Goal: Communication & Community: Answer question/provide support

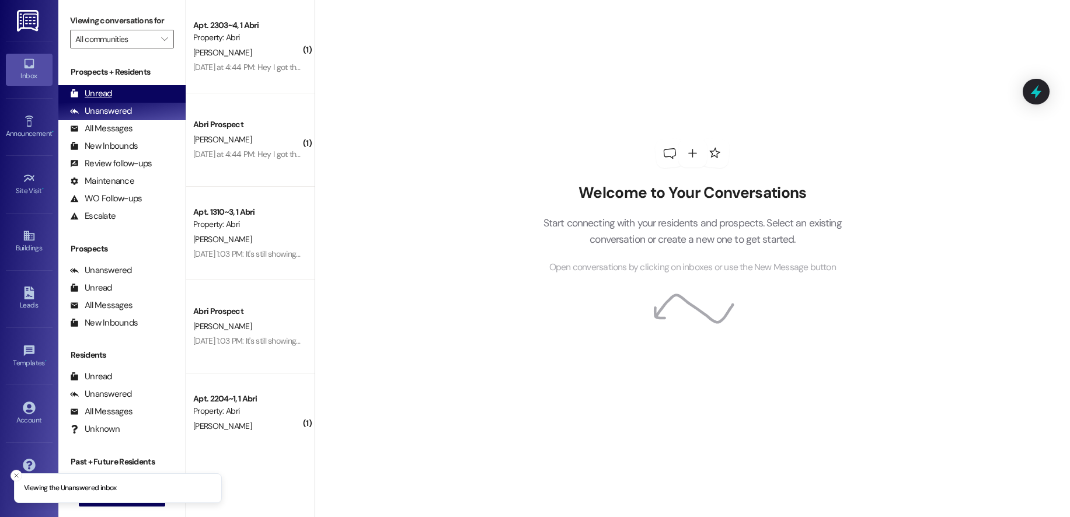
click at [144, 88] on div "Unread (0)" at bounding box center [121, 94] width 127 height 18
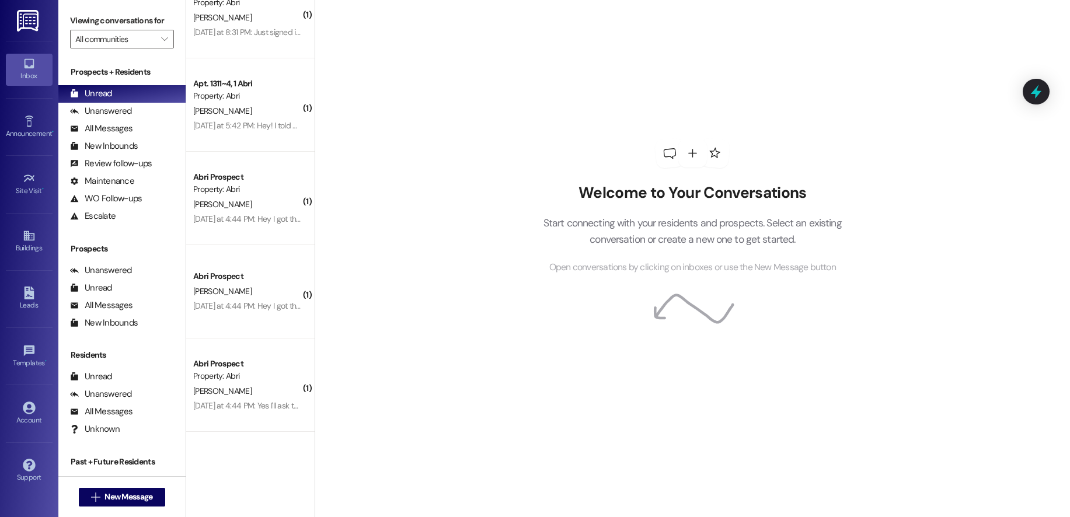
scroll to position [593, 0]
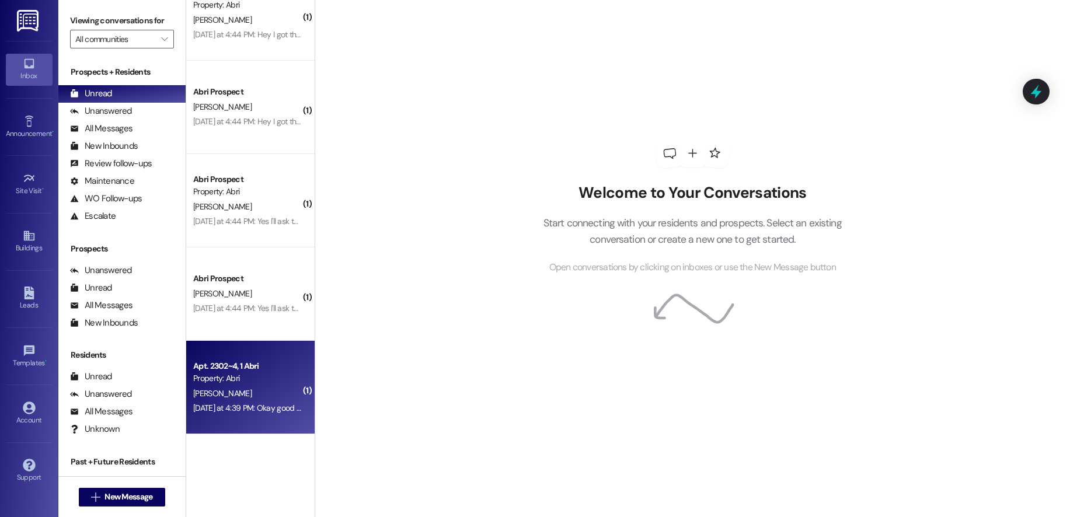
click at [229, 390] on div "[PERSON_NAME]" at bounding box center [247, 393] width 110 height 15
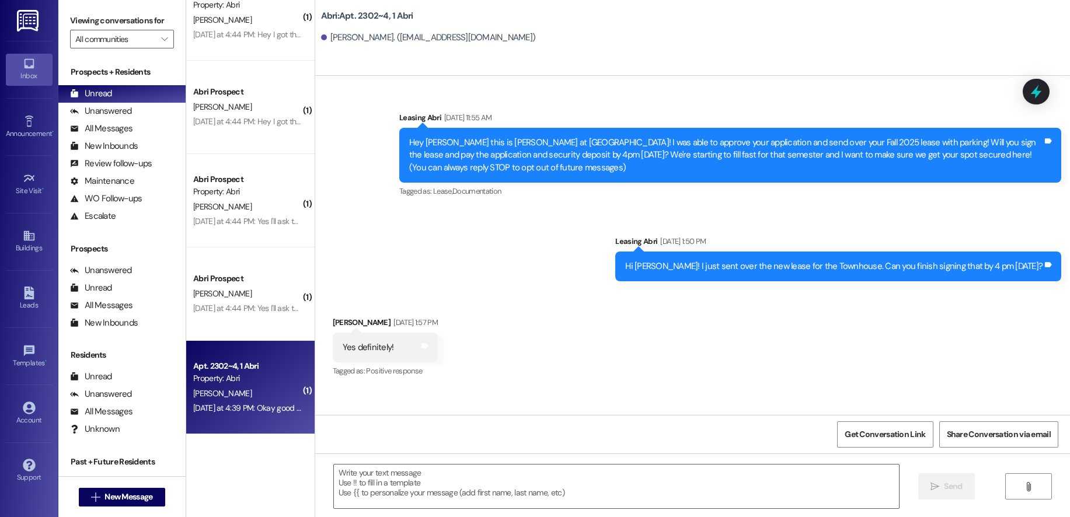
scroll to position [10812, 0]
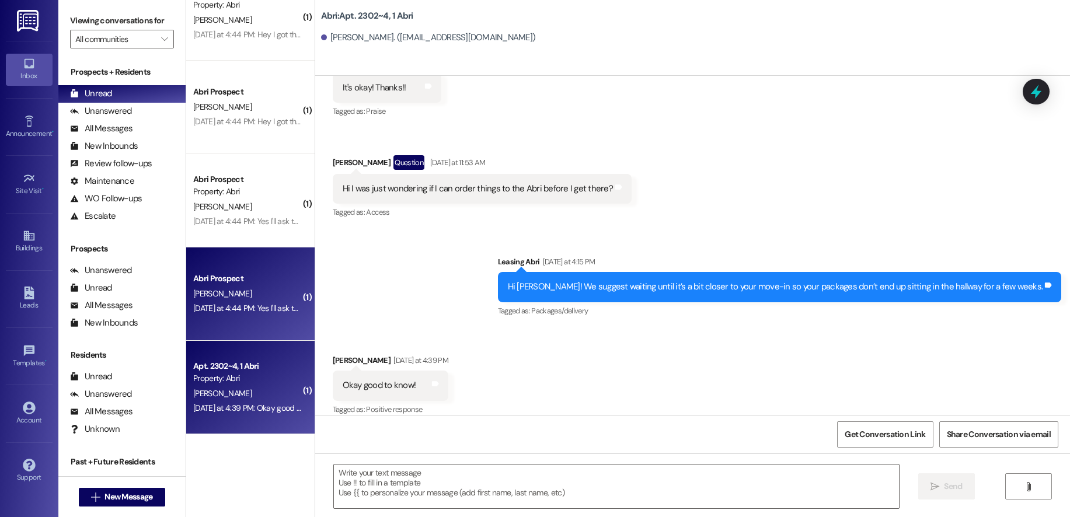
click at [260, 319] on div "Abri Prospect [PERSON_NAME] [DATE] at 4:44 PM: Yes I'll ask them! [DATE] at 4:4…" at bounding box center [250, 293] width 128 height 93
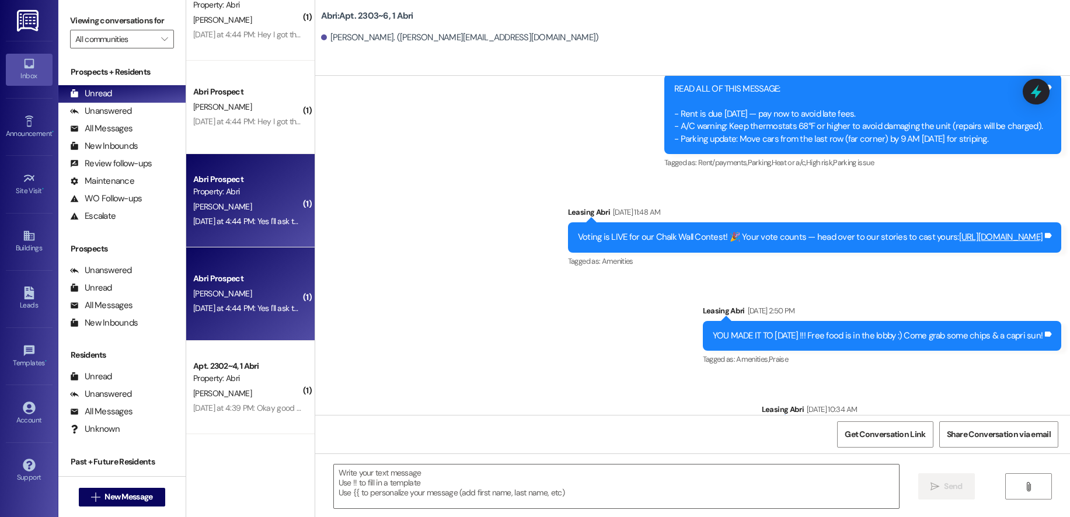
scroll to position [15939, 0]
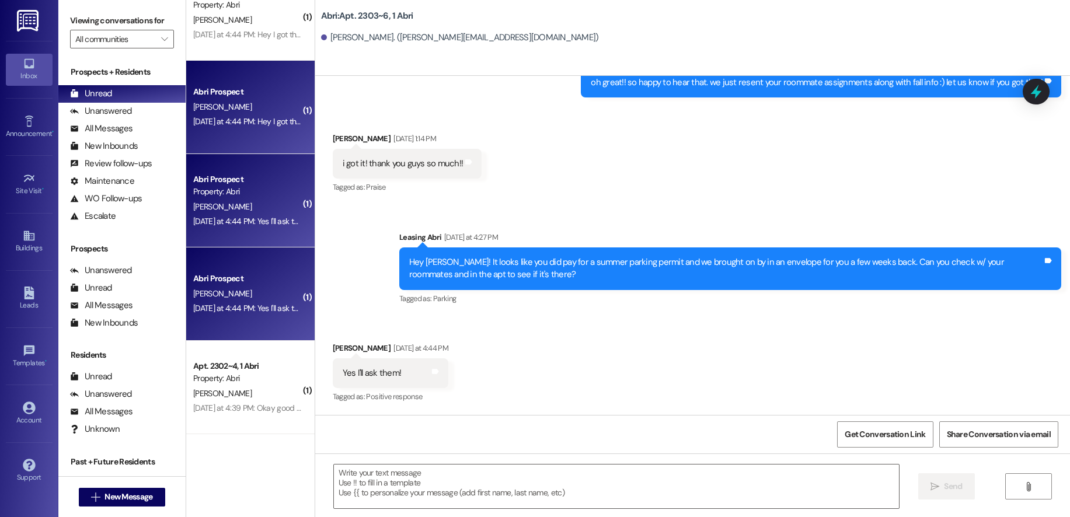
click at [219, 132] on div "Abri Prospect [PERSON_NAME] [DATE] at 4:44 PM: Hey I got that email from you gu…" at bounding box center [250, 107] width 128 height 93
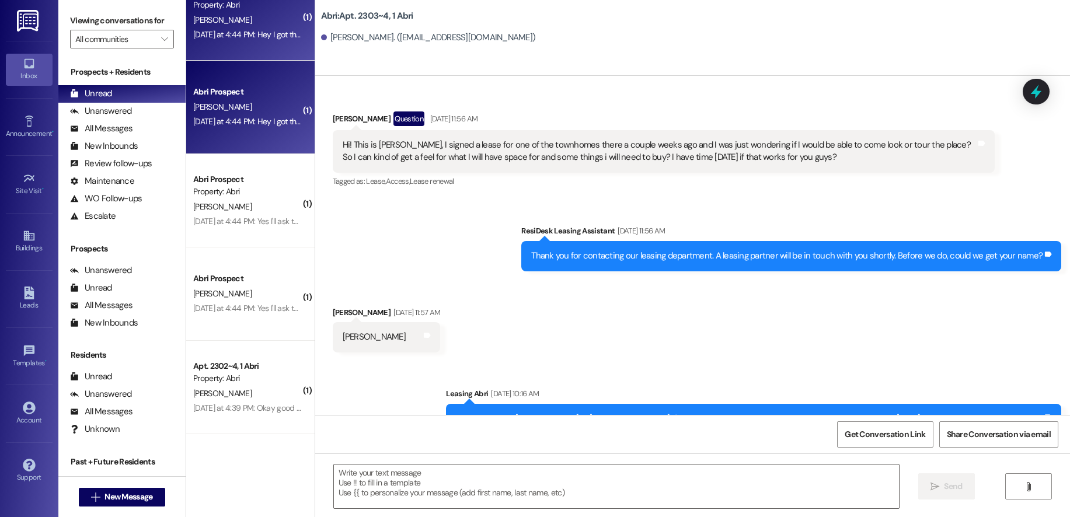
scroll to position [16346, 0]
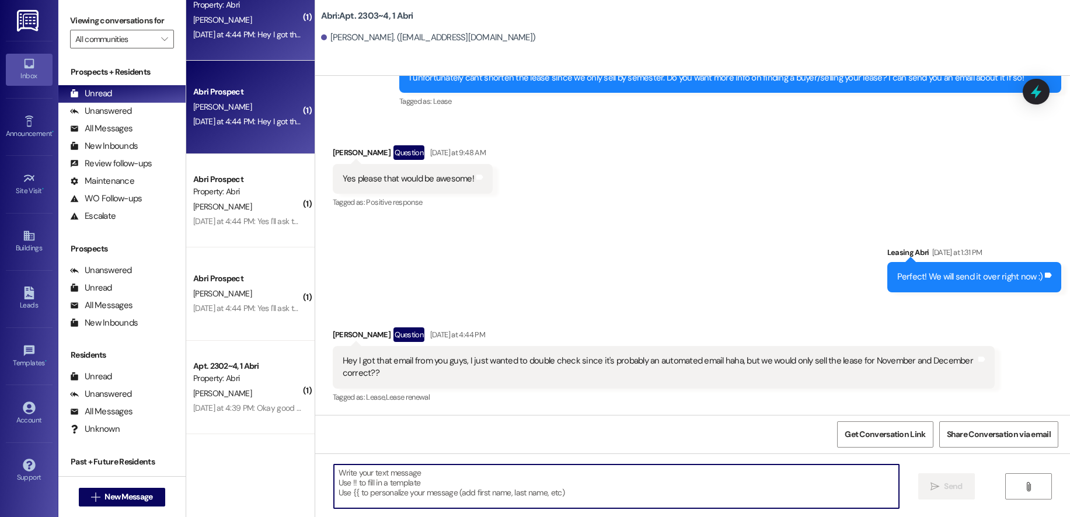
click at [652, 483] on textarea at bounding box center [616, 487] width 565 height 44
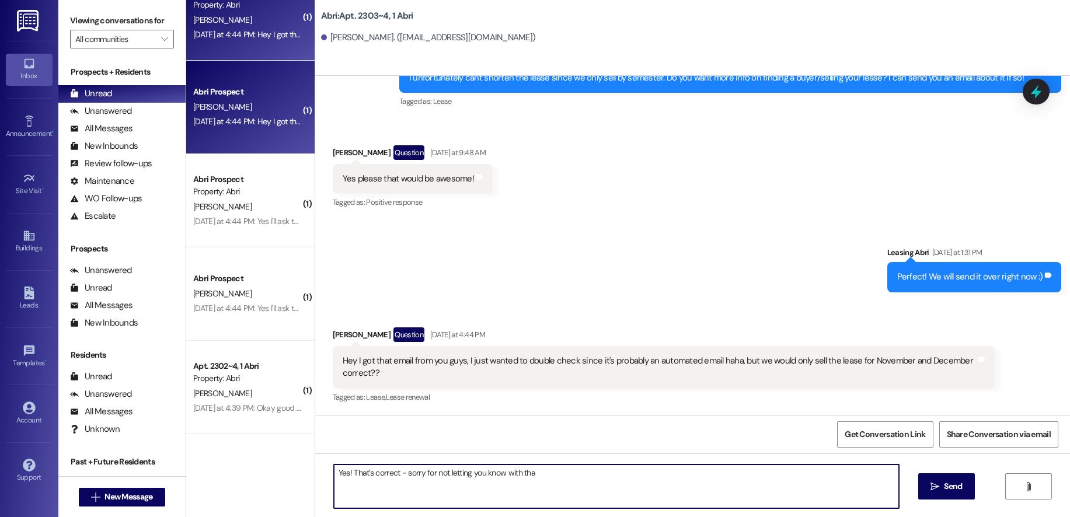
type textarea "Yes! That's correct - sorry for not letting you know with that"
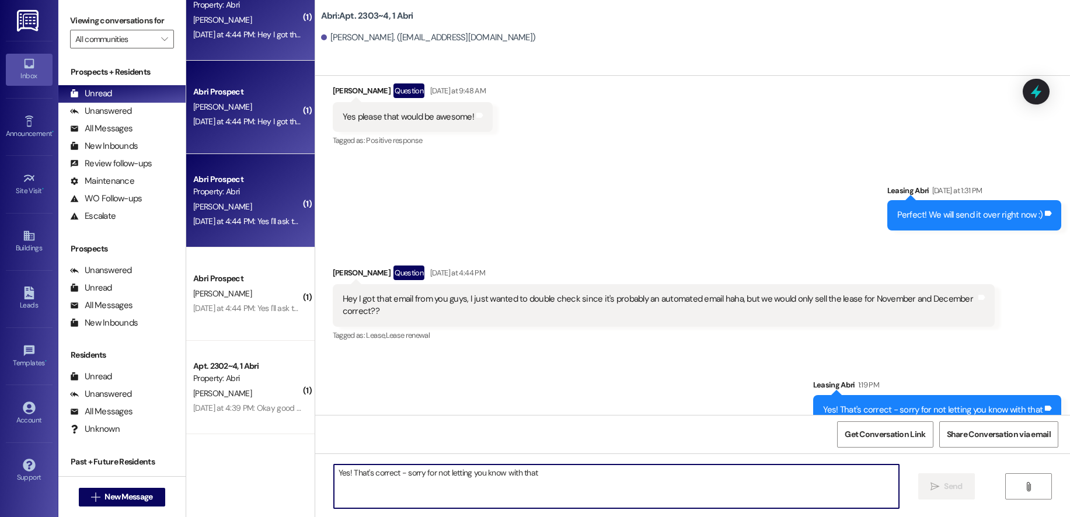
scroll to position [418, 0]
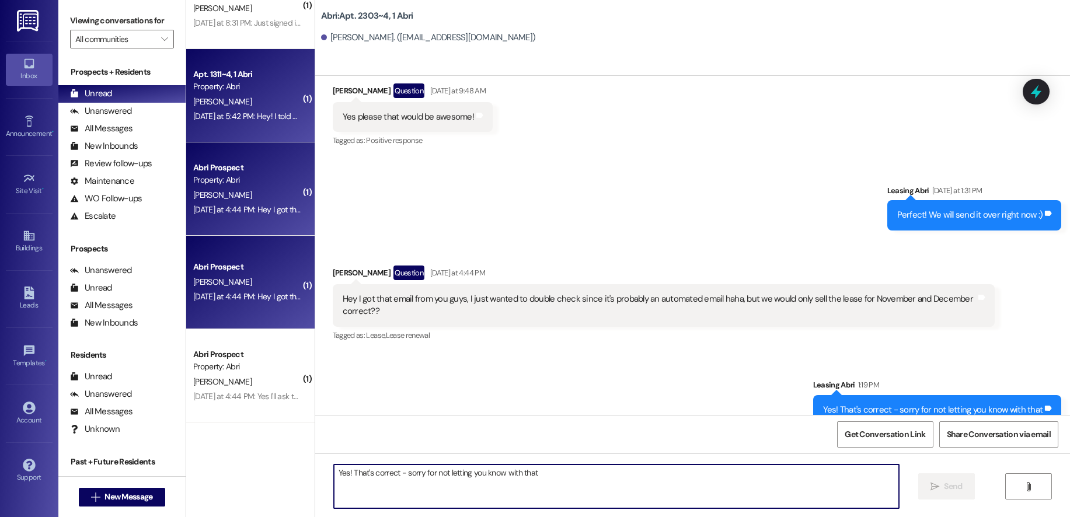
click at [256, 125] on div "Apt. 1311~4, 1 Abri Property: [PERSON_NAME] [DATE] at 5:42 PM: Hey! I told my m…" at bounding box center [250, 95] width 128 height 93
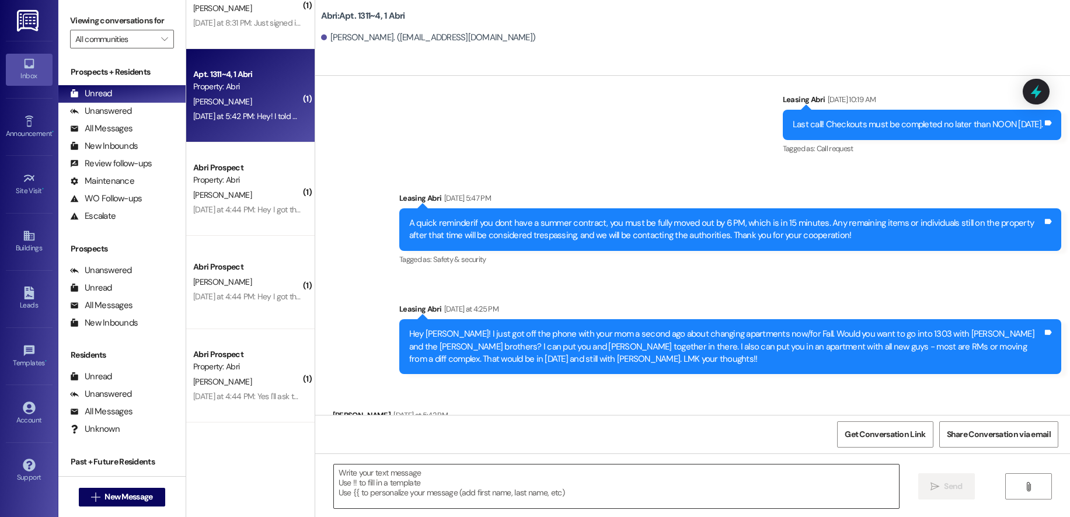
scroll to position [5545, 0]
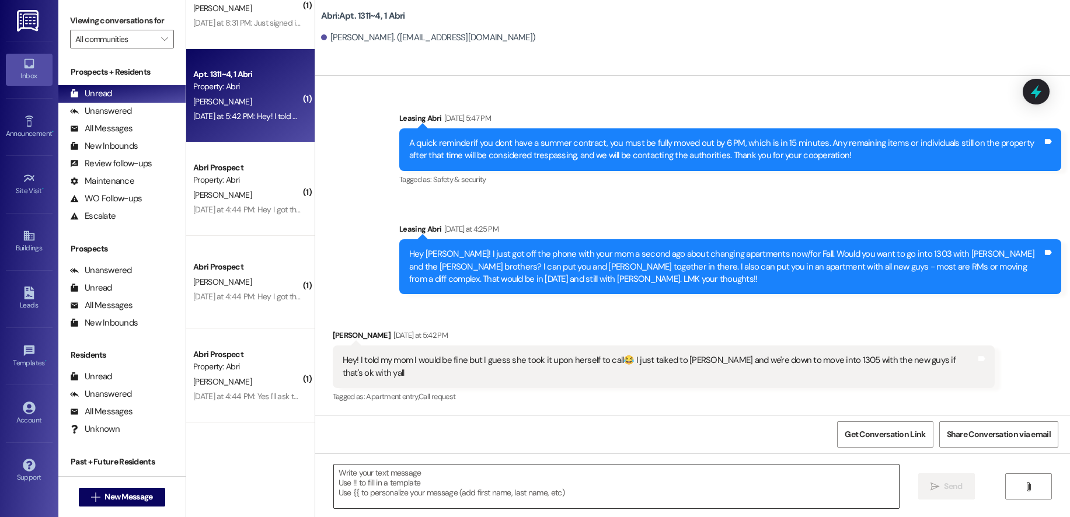
click at [544, 493] on textarea at bounding box center [616, 487] width 565 height 44
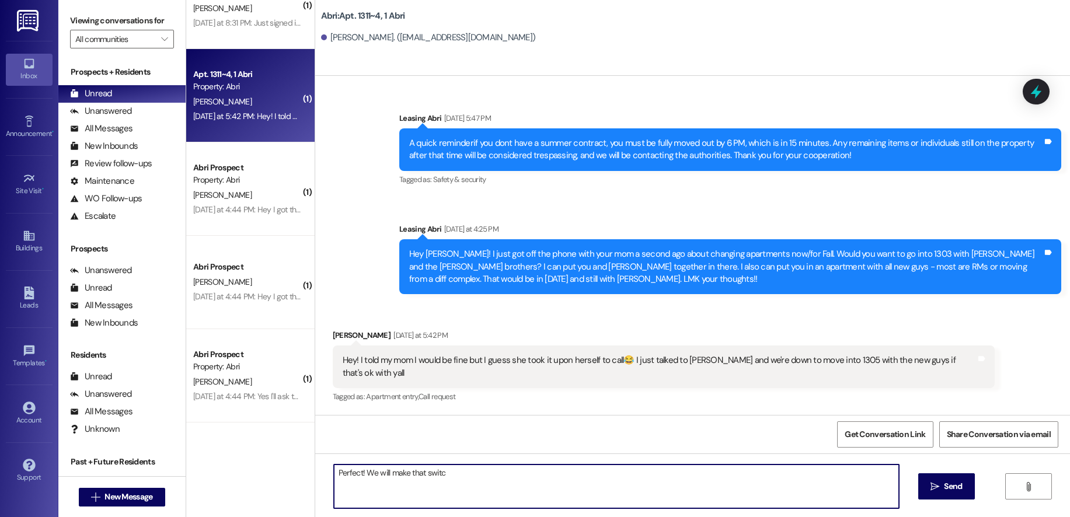
type textarea "Perfect! We will make that switch"
